Goal: Find specific page/section: Find specific page/section

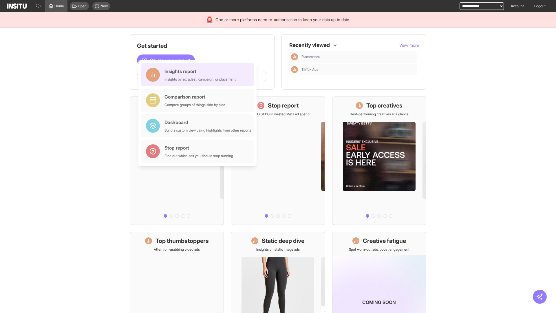
click at [199, 75] on div "Insights report Insights by ad, adset, campaign, or placement" at bounding box center [199, 75] width 71 height 14
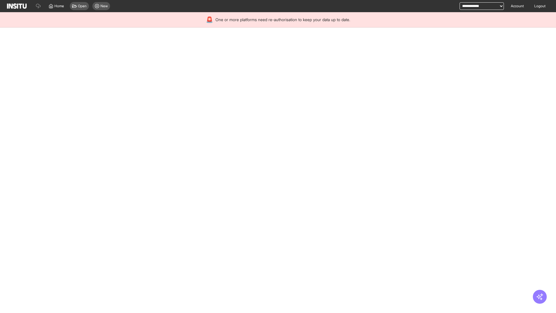
select select "**"
